Goal: Navigation & Orientation: Find specific page/section

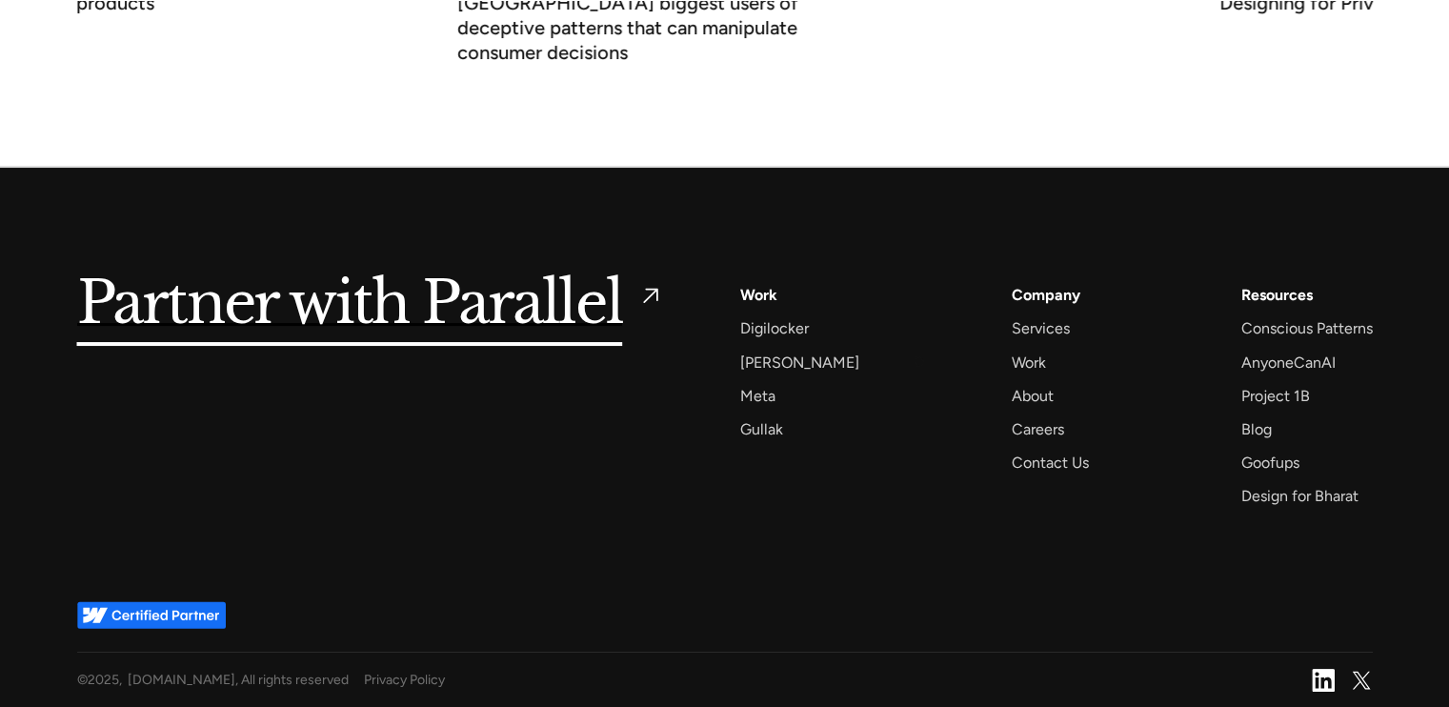
scroll to position [7567, 0]
click at [1015, 425] on div "Careers" at bounding box center [1038, 429] width 52 height 26
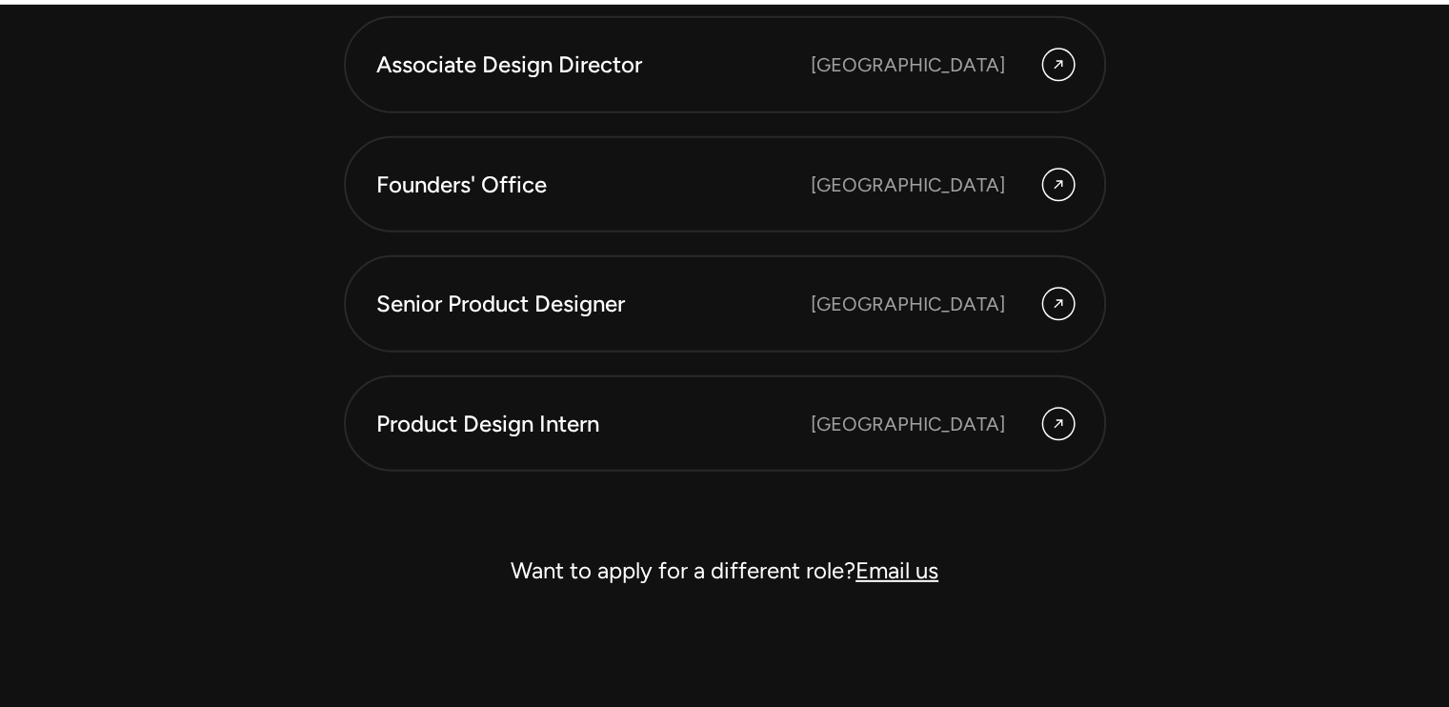
scroll to position [5527, 0]
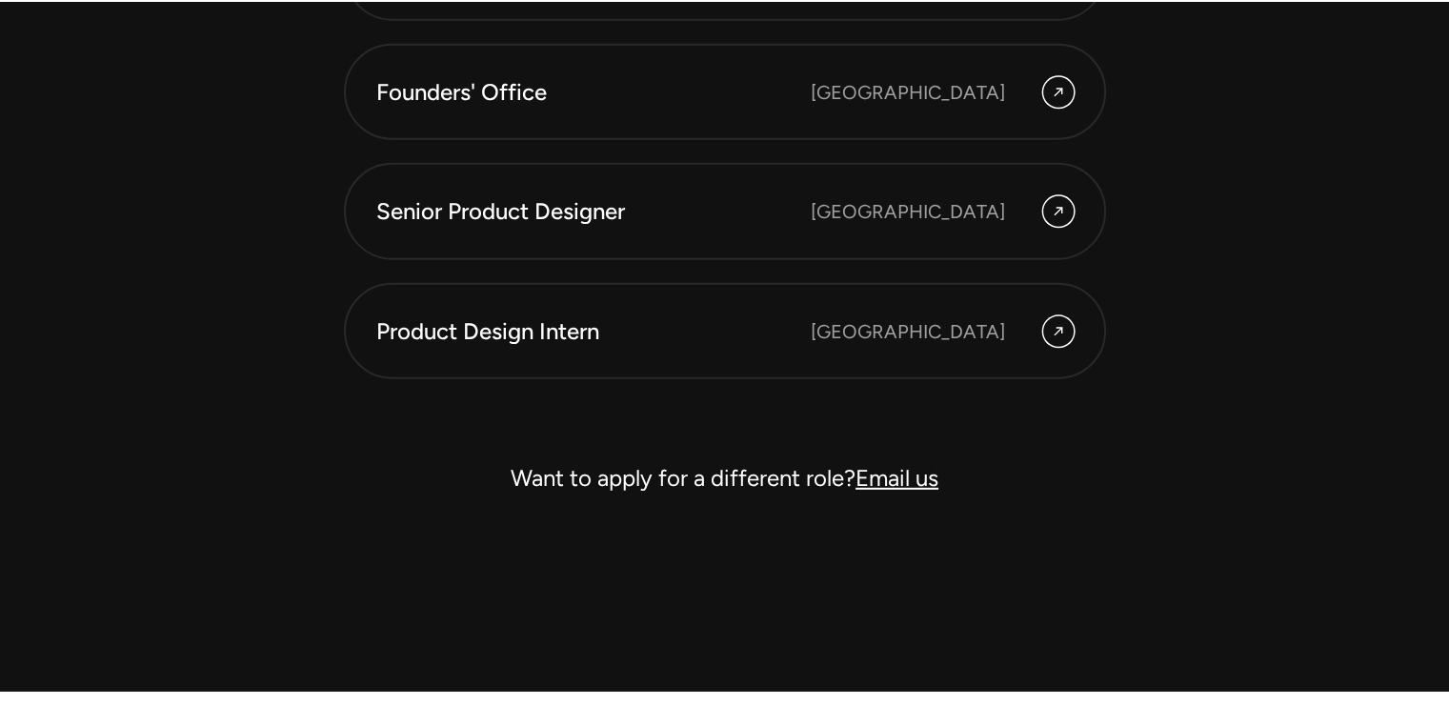
click at [928, 469] on link "Email us" at bounding box center [897, 478] width 83 height 28
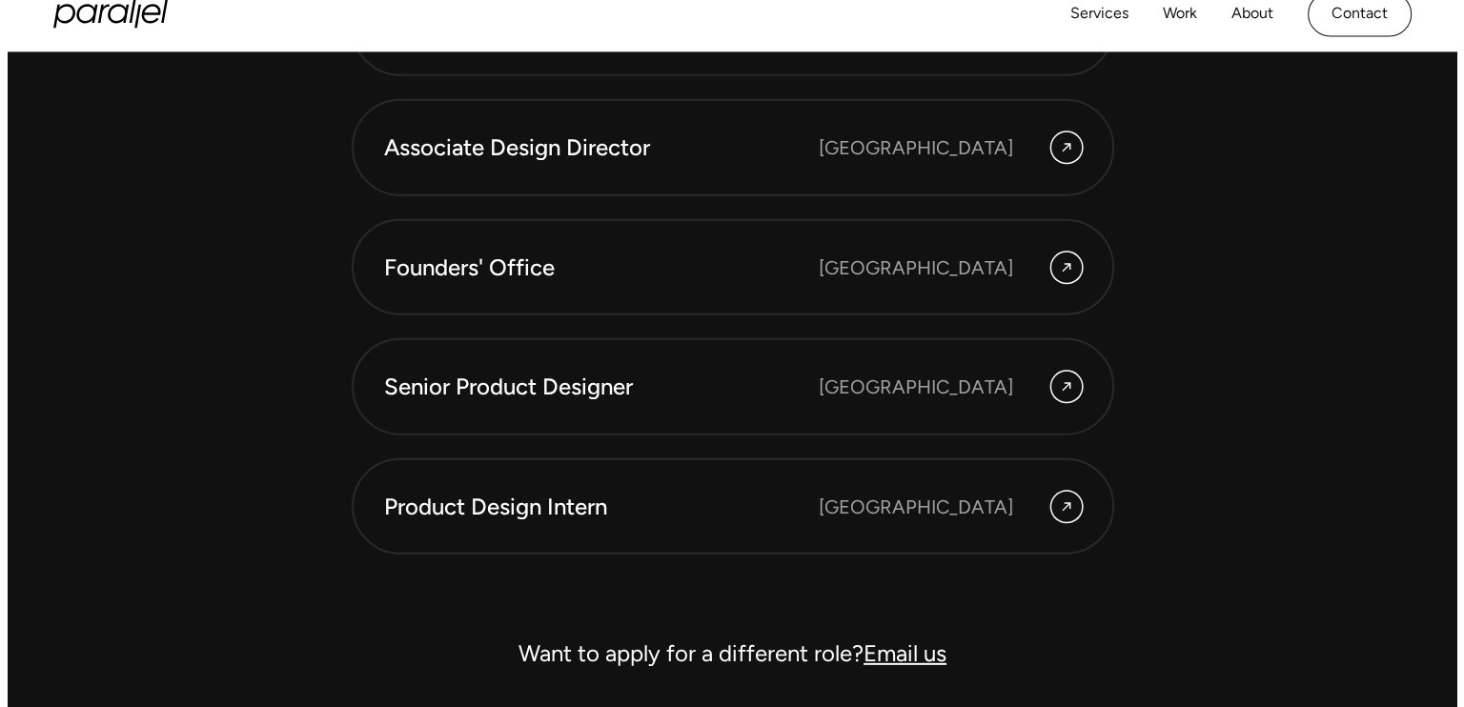
scroll to position [5241, 0]
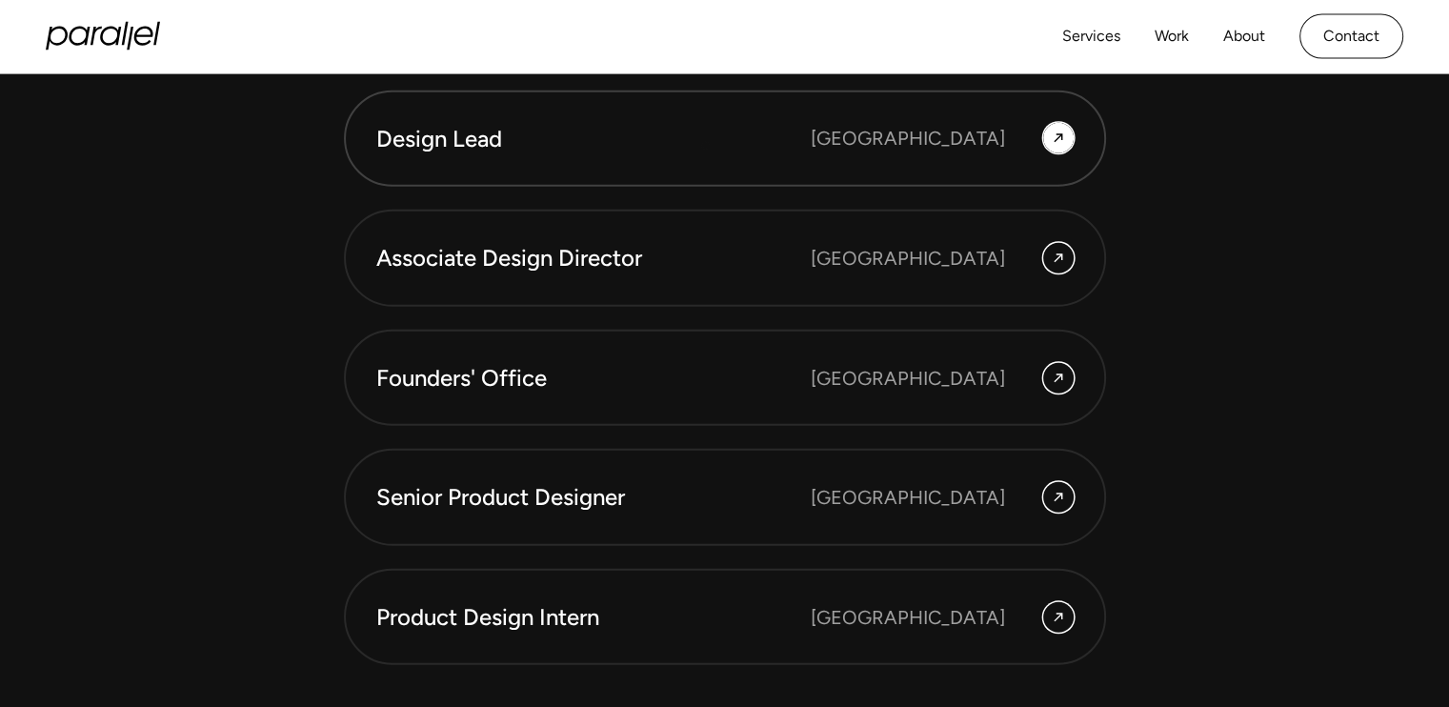
click at [705, 135] on div "Design Lead" at bounding box center [593, 139] width 435 height 32
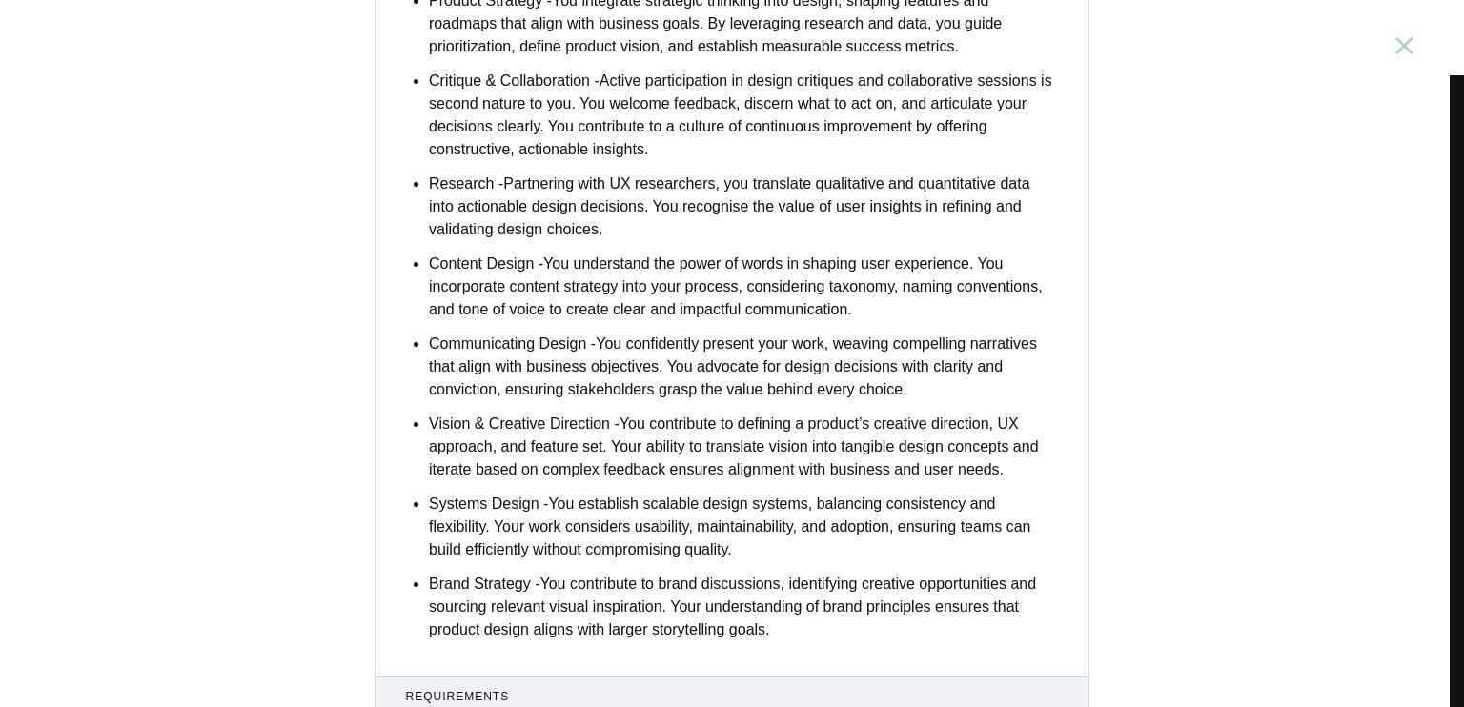
scroll to position [2001, 0]
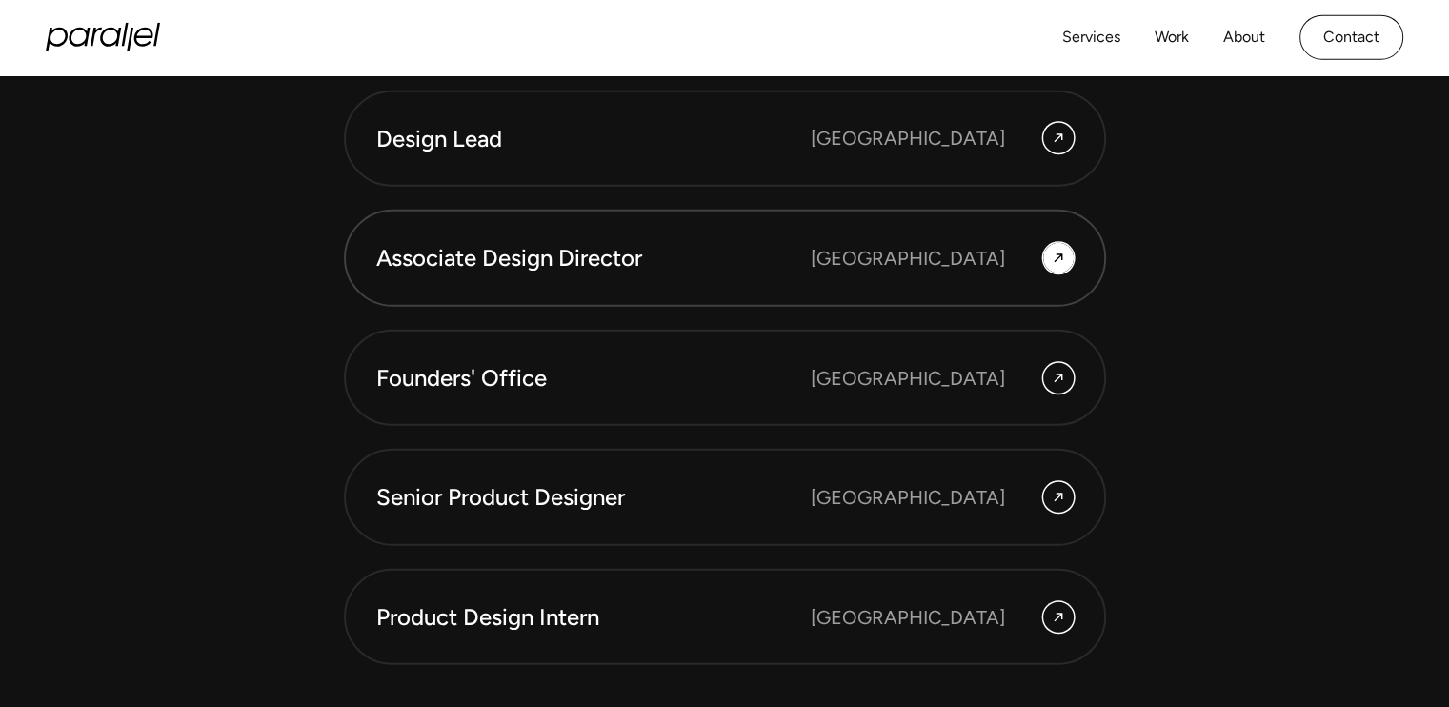
click at [556, 273] on link "Associate Design Director [GEOGRAPHIC_DATA]" at bounding box center [725, 258] width 762 height 97
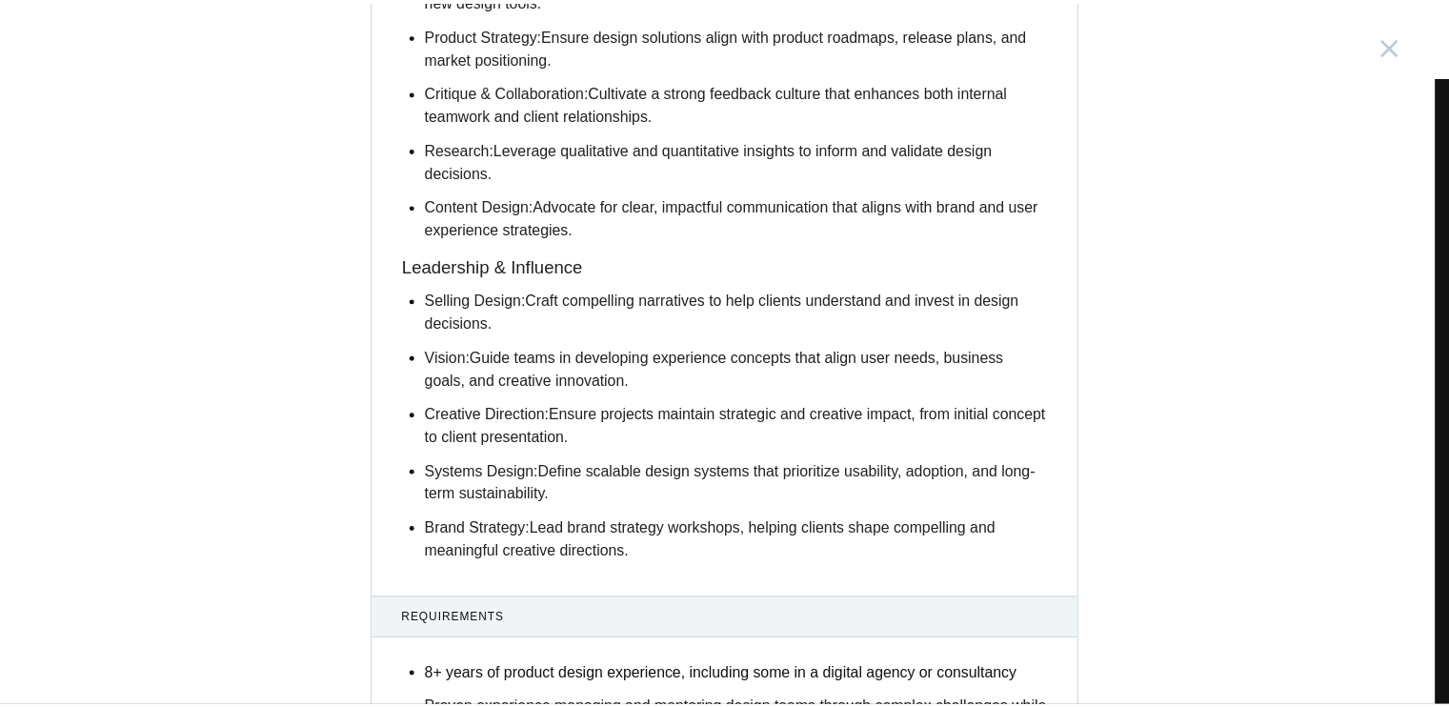
scroll to position [2192, 0]
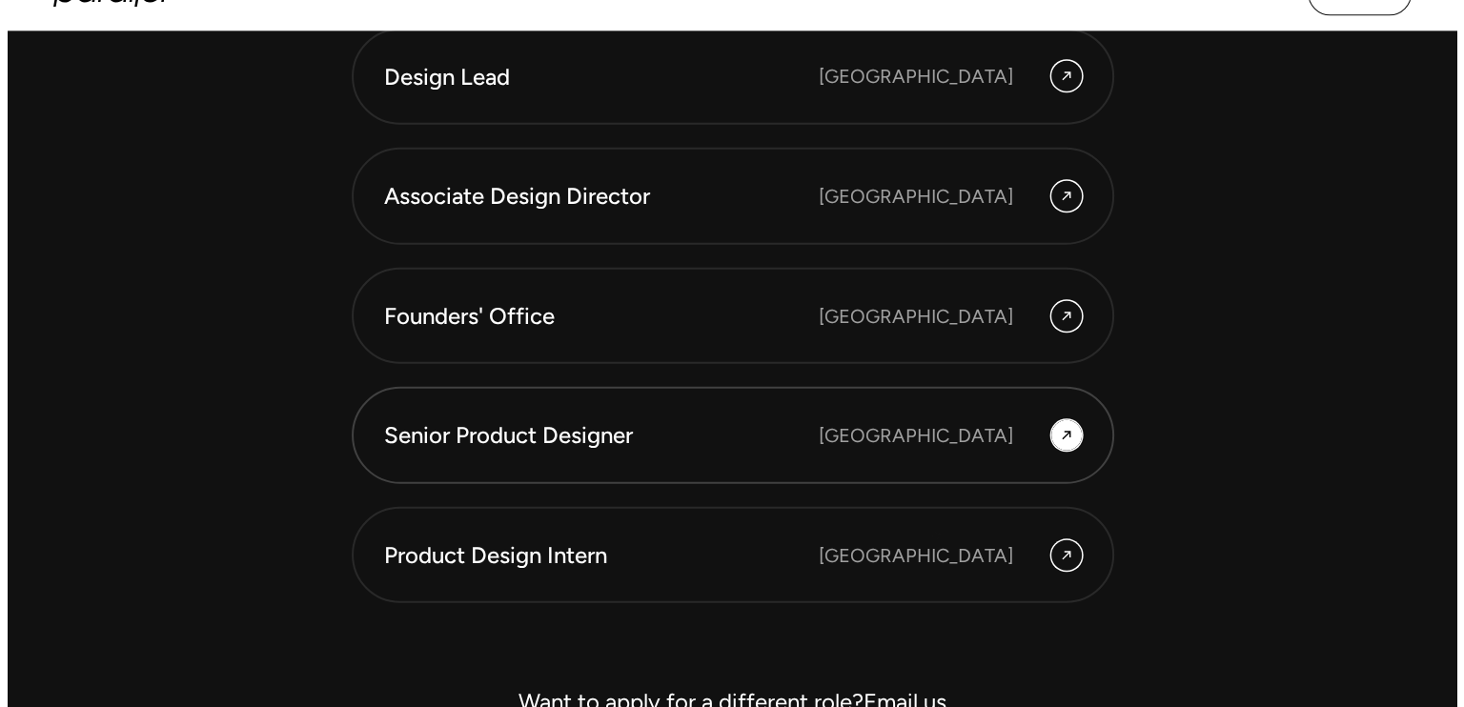
scroll to position [5336, 0]
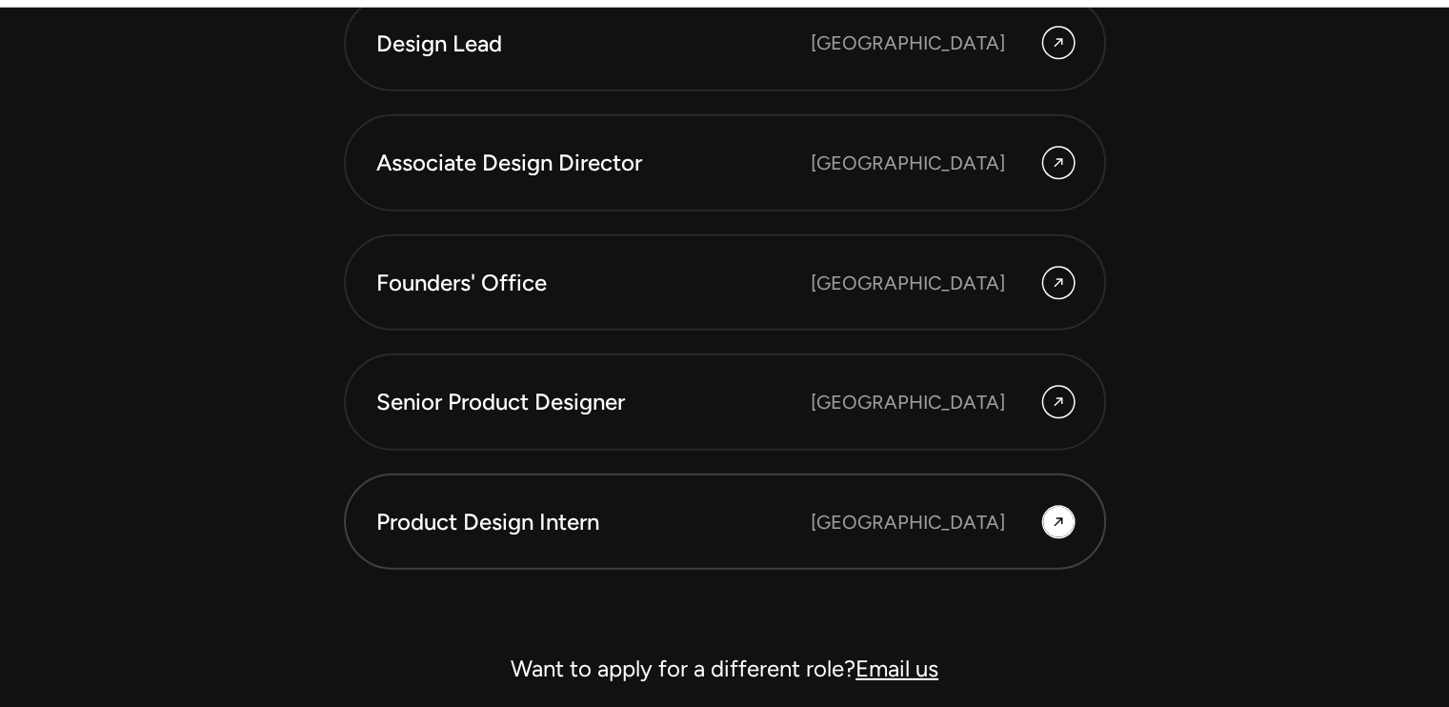
click at [922, 542] on link "Product Design Intern [GEOGRAPHIC_DATA]" at bounding box center [725, 522] width 762 height 97
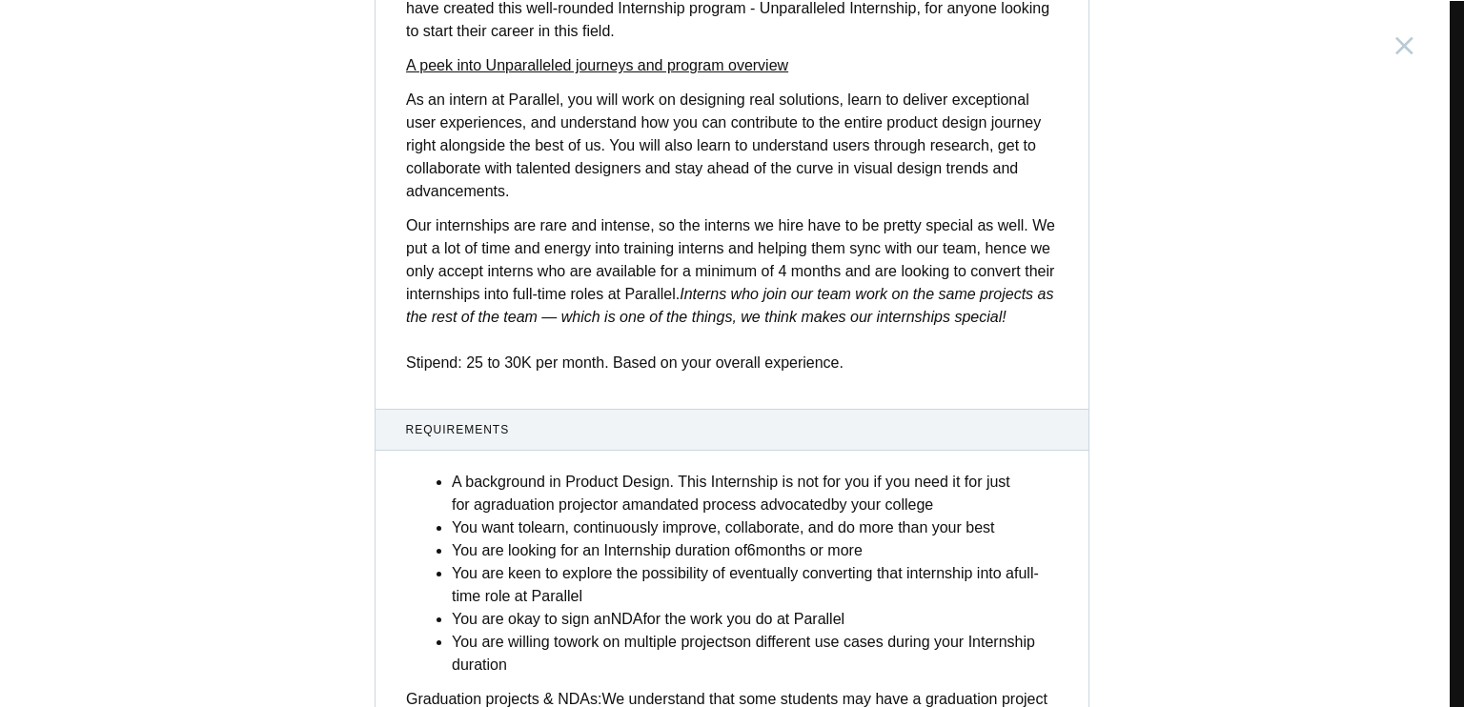
scroll to position [736, 0]
